Goal: Task Accomplishment & Management: Use online tool/utility

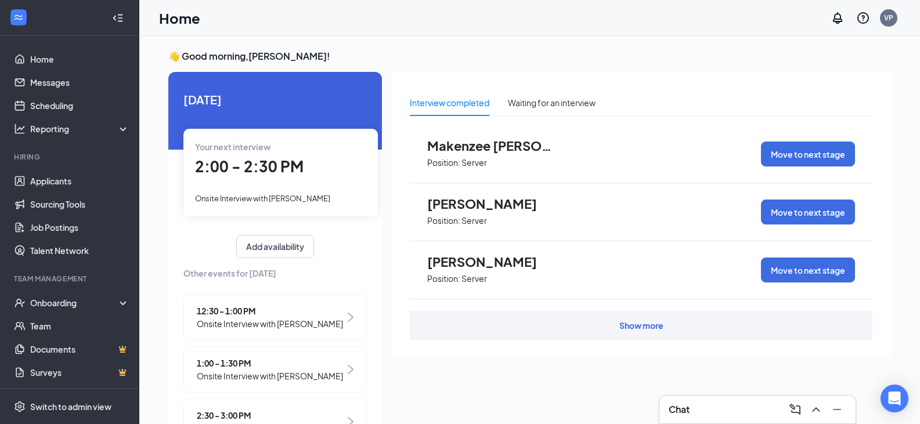
click at [278, 165] on span "2:00 - 2:30 PM" at bounding box center [249, 166] width 108 height 19
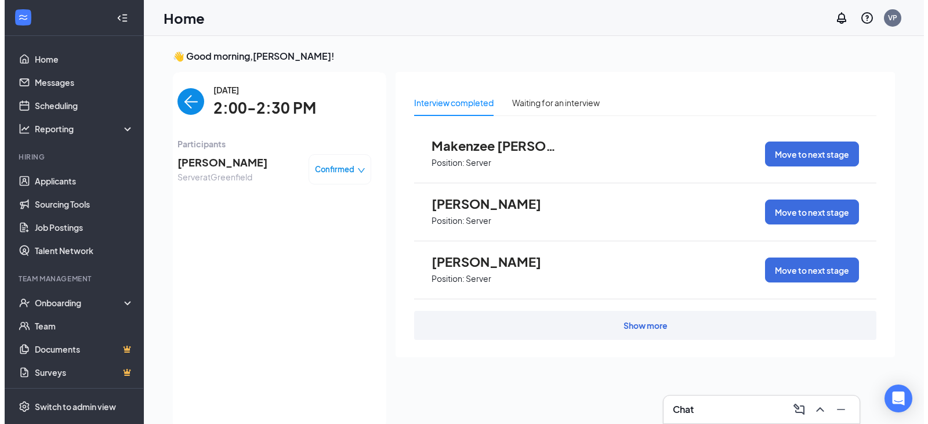
scroll to position [5, 0]
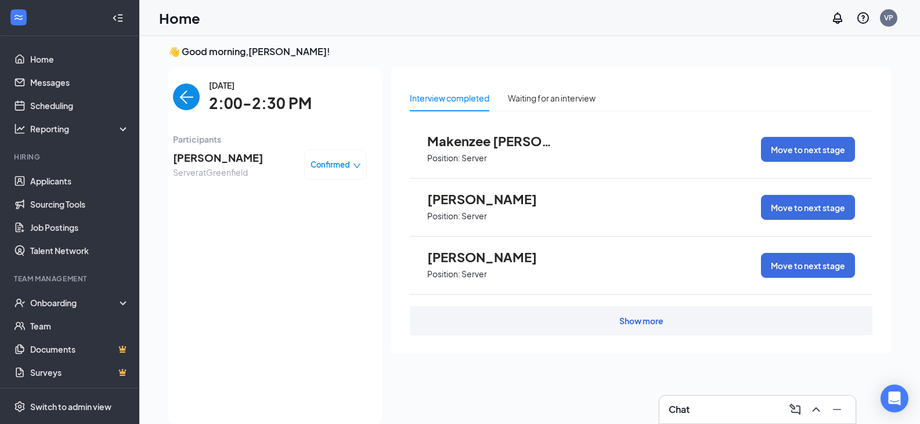
click at [219, 154] on span "Jaida Robinson" at bounding box center [218, 158] width 90 height 16
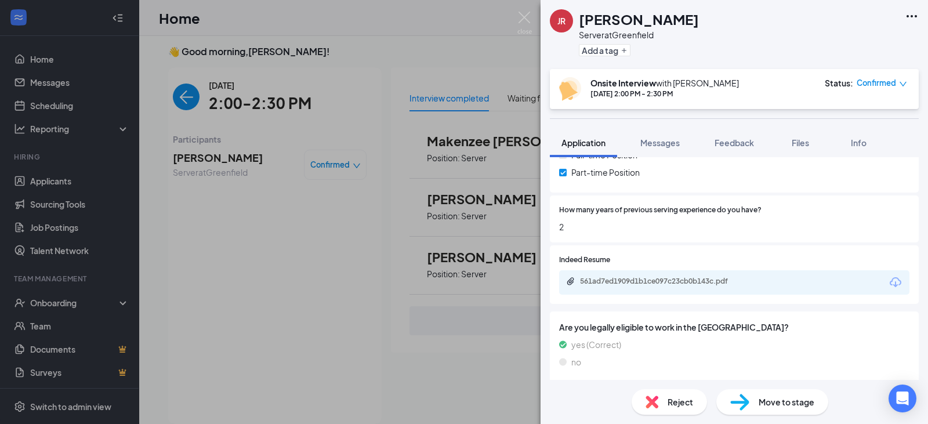
scroll to position [232, 0]
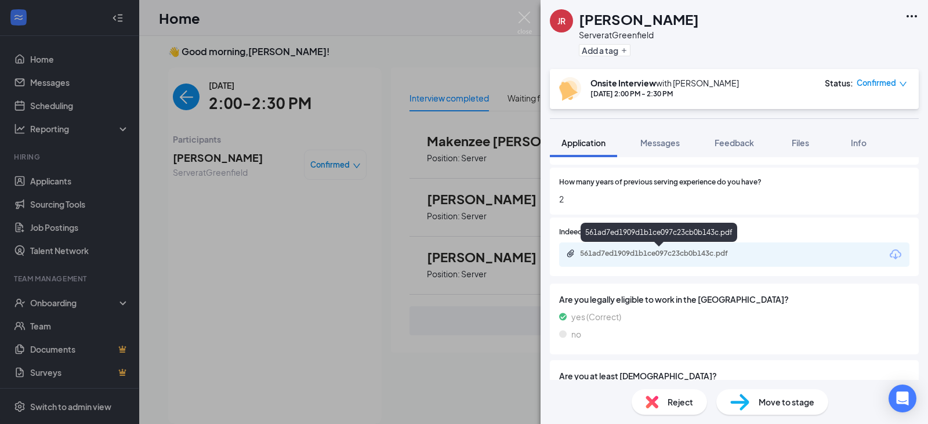
click at [696, 258] on div "561ad7ed1909d1b1ce097c23cb0b143c.pdf" at bounding box center [661, 253] width 162 height 9
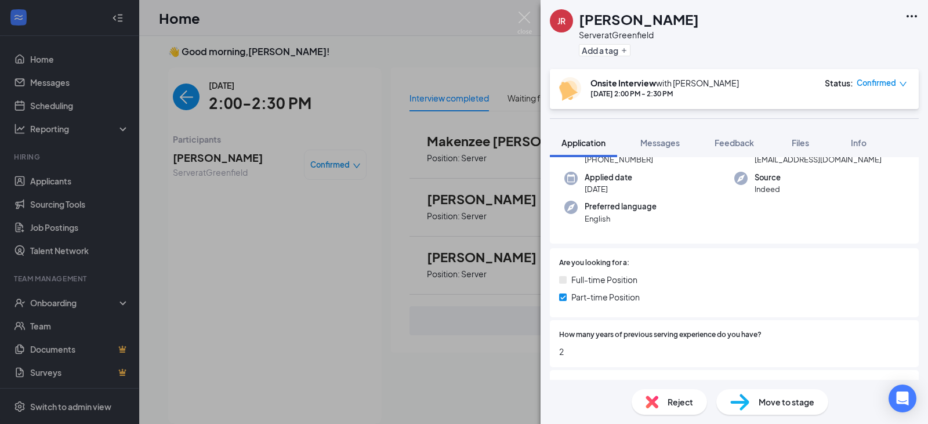
scroll to position [0, 0]
